Goal: Navigation & Orientation: Go to known website

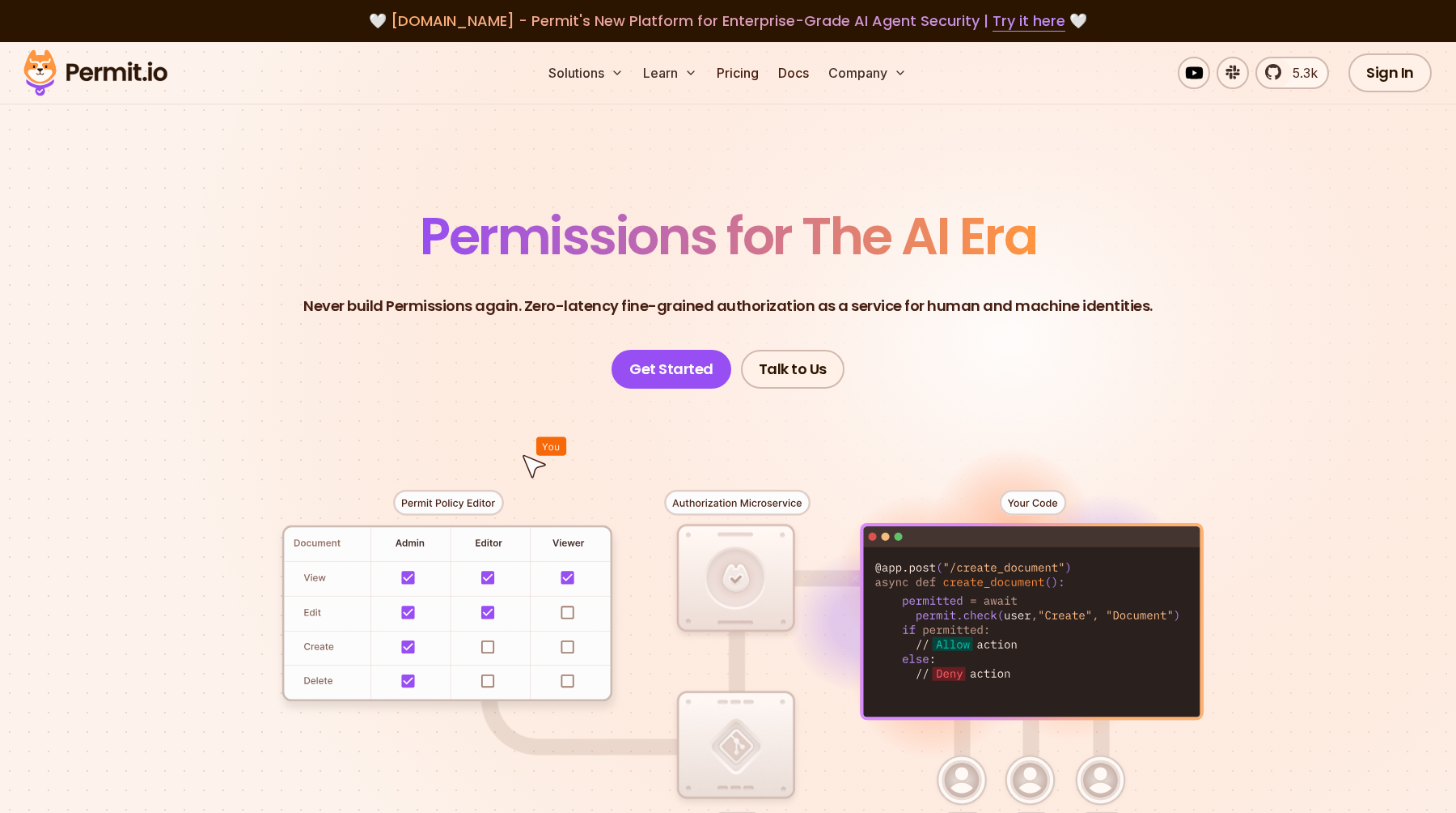
click at [501, 808] on div at bounding box center [728, 686] width 1132 height 596
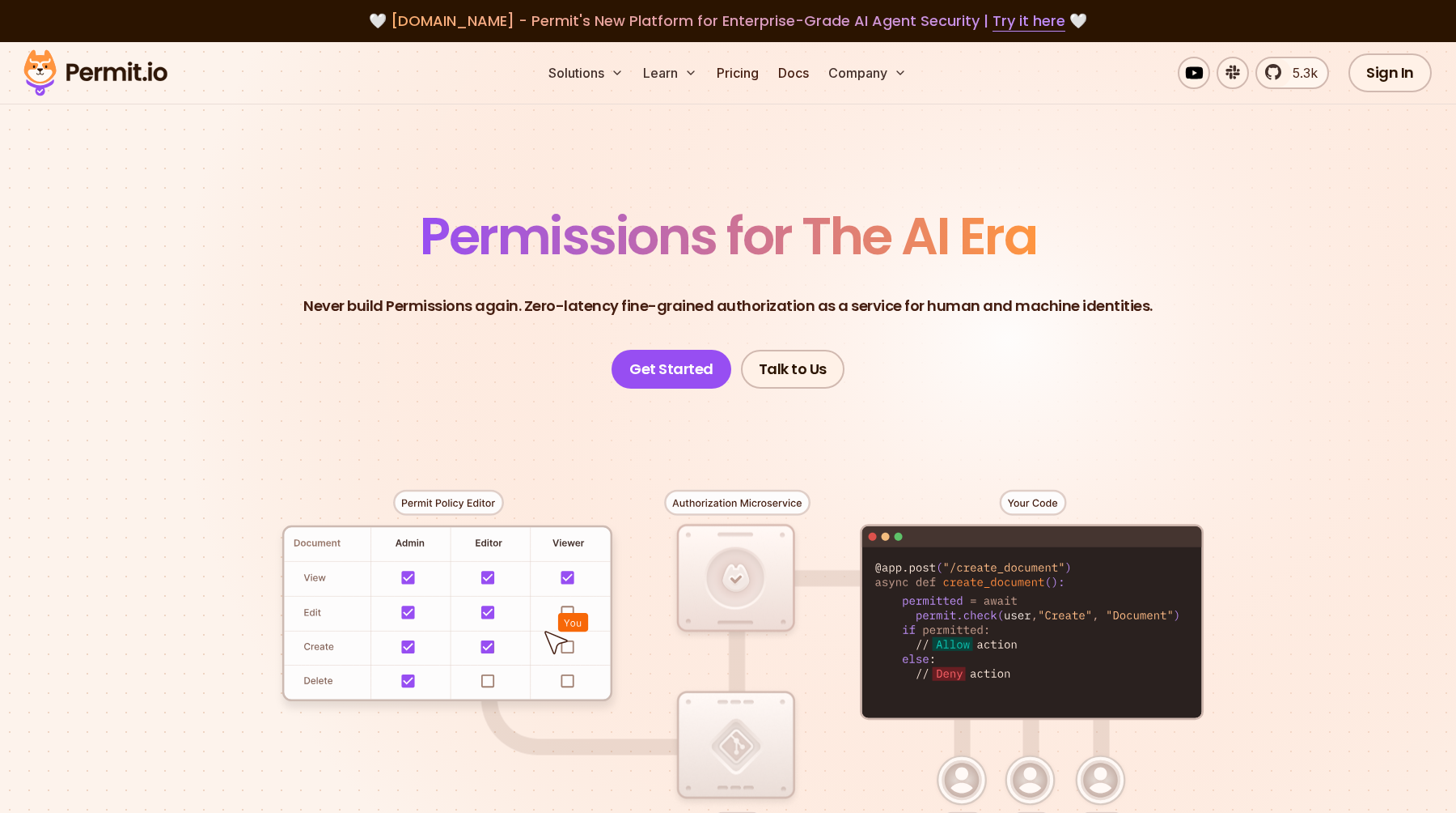
click at [1324, 287] on section "Permissions for The AI Era Never build Permissions again. Zero-latency fine-gra…" at bounding box center [728, 576] width 1456 height 1068
